Goal: Task Accomplishment & Management: Manage account settings

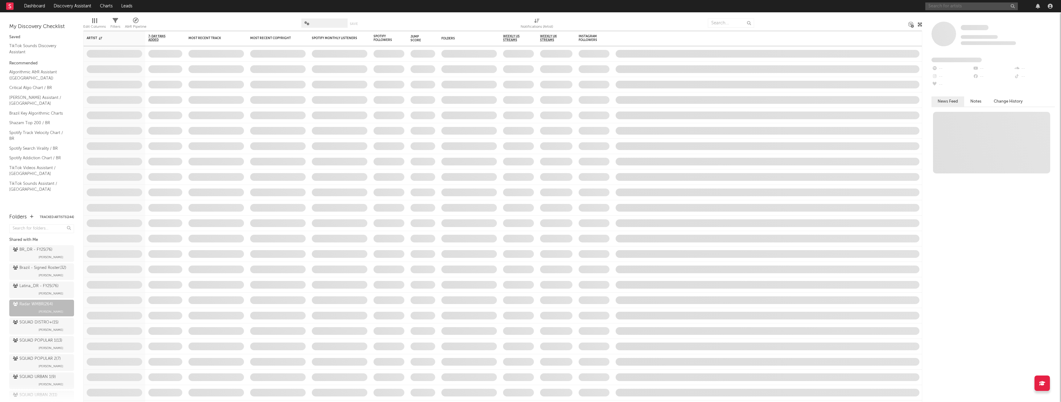
click at [934, 4] on input "text" at bounding box center [971, 6] width 92 height 8
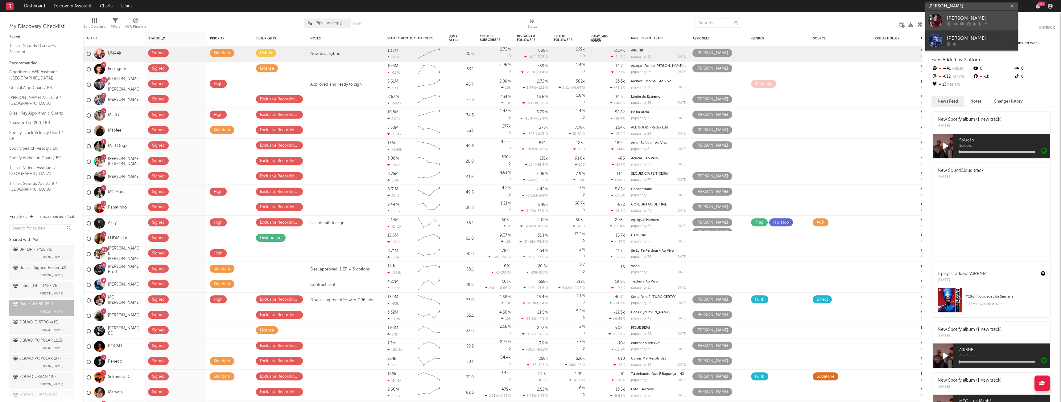
type input "[PERSON_NAME]"
click at [974, 20] on div "[PERSON_NAME]" at bounding box center [980, 18] width 68 height 7
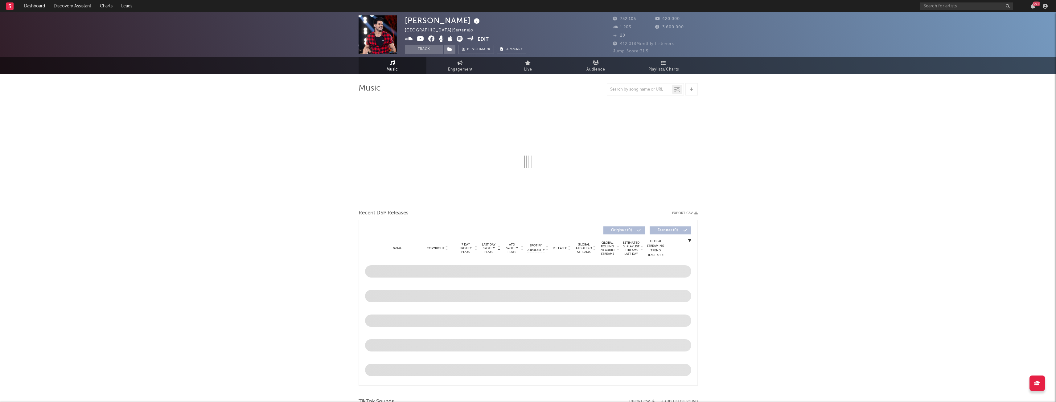
select select "6m"
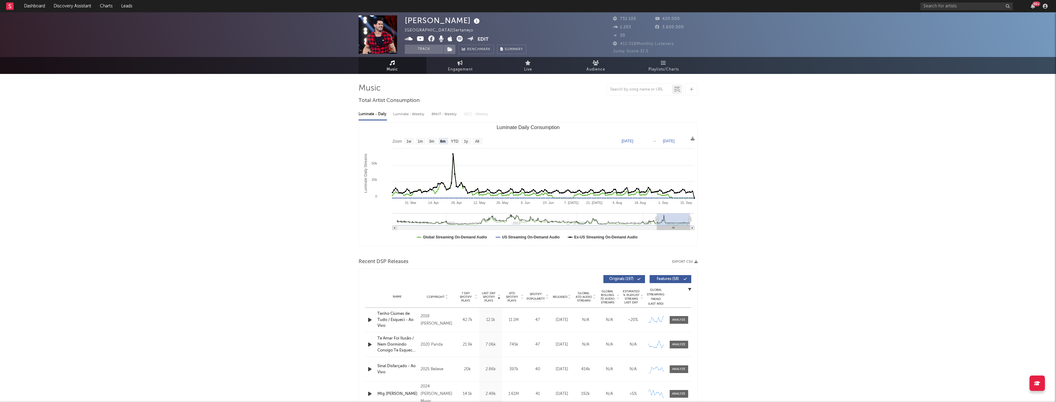
click at [482, 39] on button "Edit" at bounding box center [483, 40] width 11 height 8
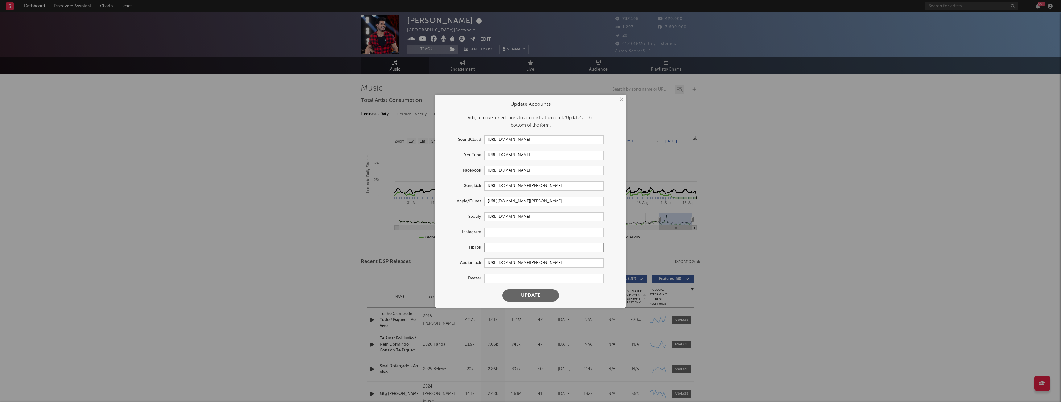
paste input "[URL][DOMAIN_NAME]"
type input "[URL][DOMAIN_NAME]"
click at [532, 296] on button "Update" at bounding box center [530, 295] width 56 height 12
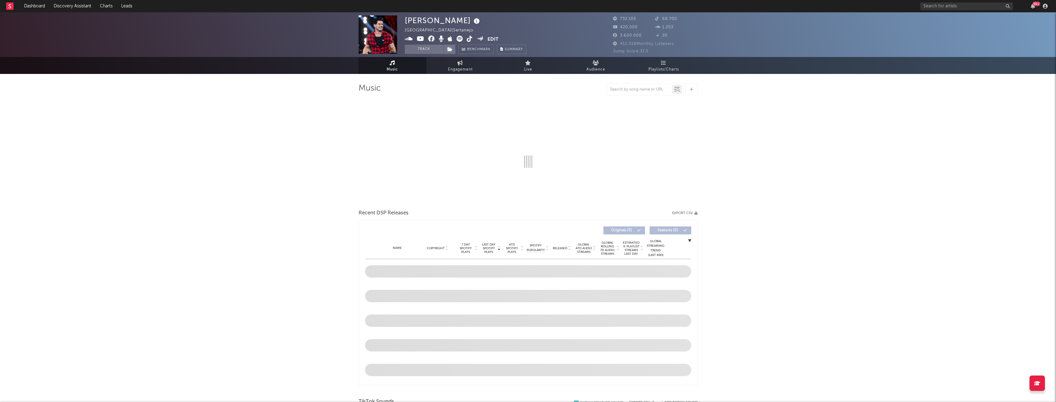
select select "6m"
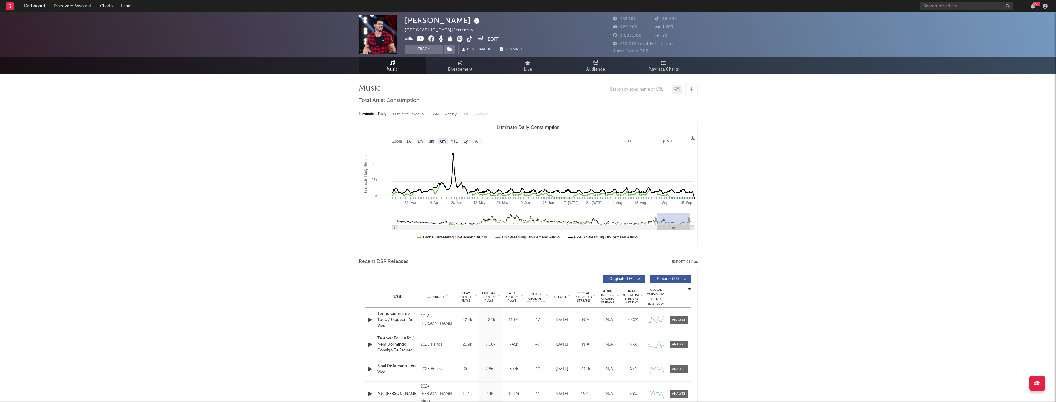
click at [488, 38] on button "Edit" at bounding box center [492, 40] width 11 height 8
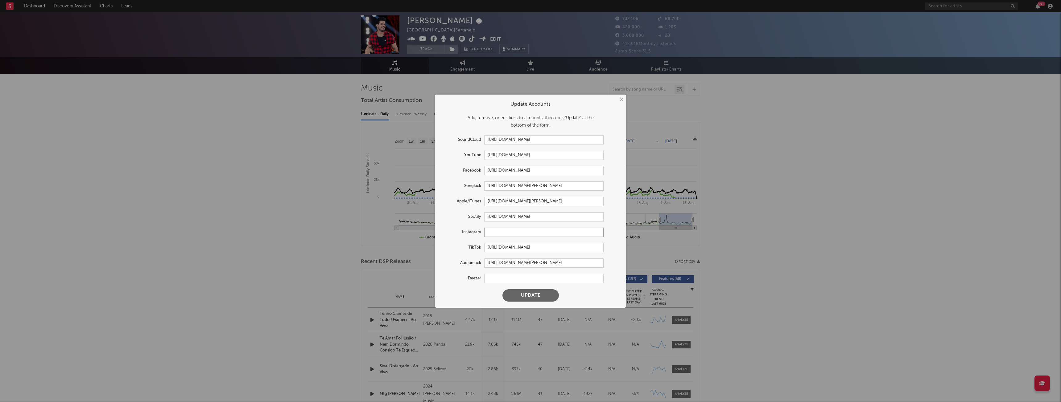
paste input "[URL][DOMAIN_NAME]"
type input "[URL][DOMAIN_NAME]"
click at [535, 295] on button "Update" at bounding box center [530, 295] width 56 height 12
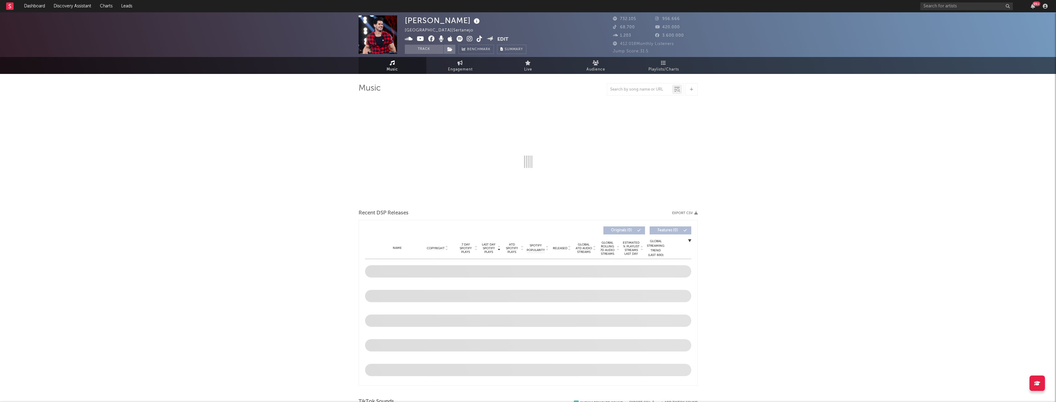
select select "6m"
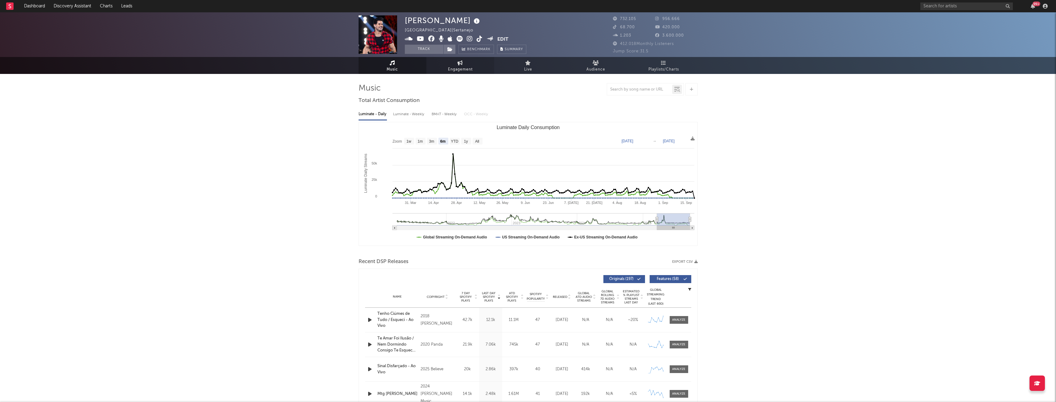
click at [451, 63] on link "Engagement" at bounding box center [460, 65] width 68 height 17
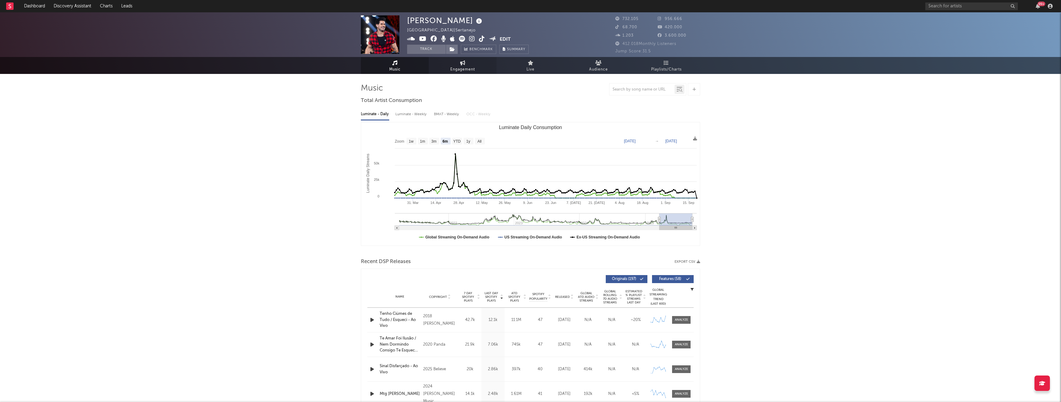
select select "1w"
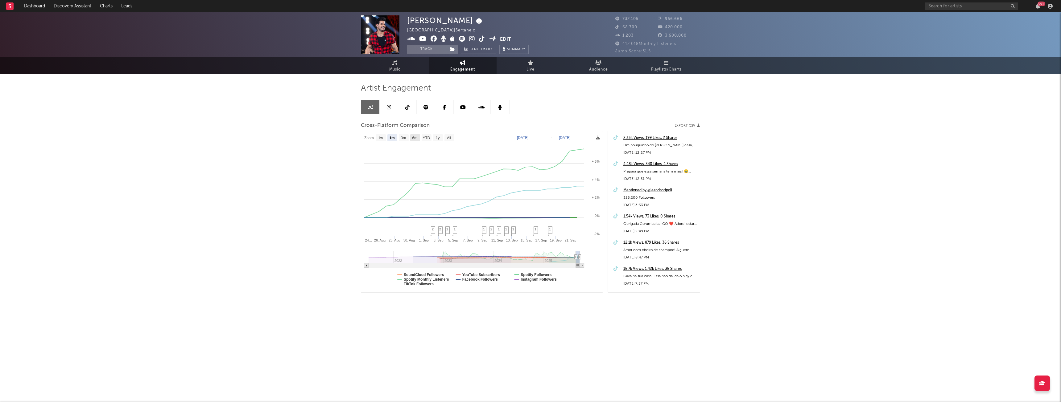
click at [417, 140] on text "6m" at bounding box center [414, 138] width 5 height 4
select select "6m"
type input "[DATE]"
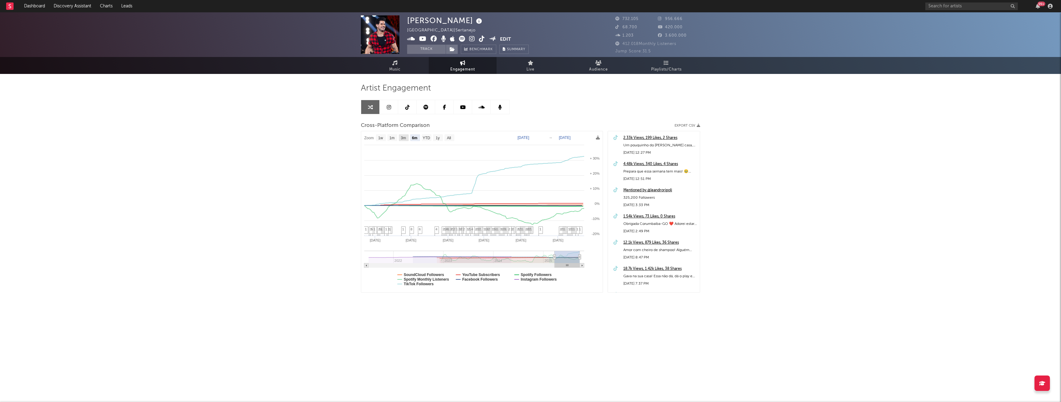
click at [406, 140] on text "3m" at bounding box center [403, 138] width 5 height 4
select select "3m"
type input "[DATE]"
select select "3m"
